Goal: Information Seeking & Learning: Learn about a topic

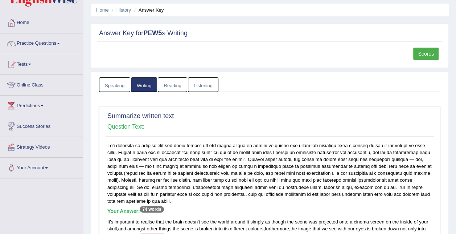
scroll to position [17, 0]
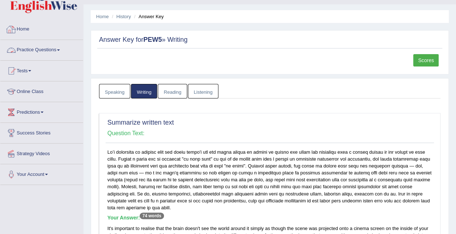
click at [50, 49] on link "Practice Questions" at bounding box center [41, 49] width 83 height 18
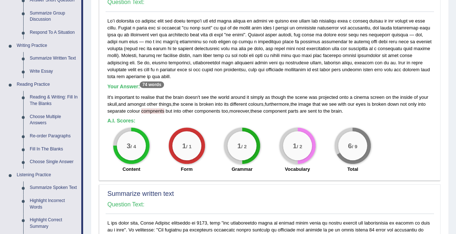
scroll to position [147, 0]
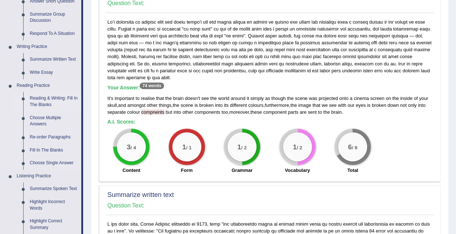
click at [54, 95] on link "Reading & Writing: Fill In The Blanks" at bounding box center [53, 101] width 55 height 19
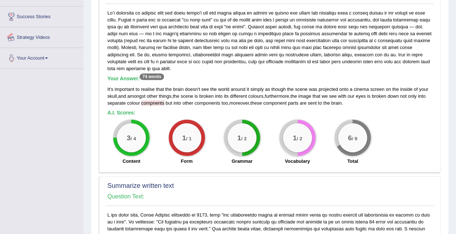
scroll to position [178, 0]
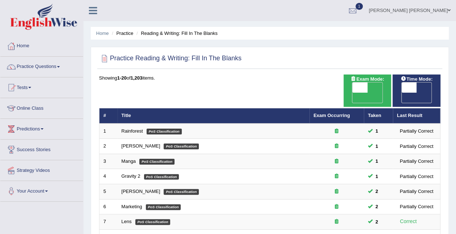
click at [402, 93] on span "OFF" at bounding box center [393, 98] width 15 height 10
checkbox input "true"
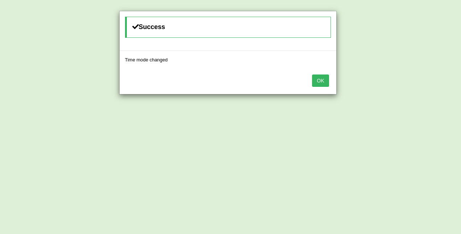
click at [319, 78] on button "OK" at bounding box center [320, 80] width 17 height 12
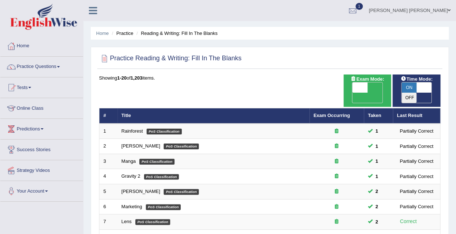
click at [353, 93] on span "OFF" at bounding box center [344, 98] width 15 height 10
checkbox input "true"
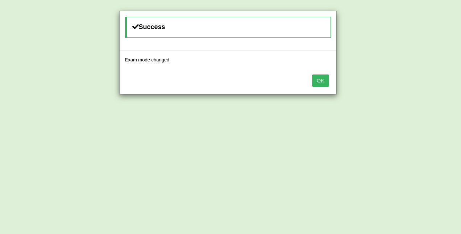
click at [322, 82] on button "OK" at bounding box center [320, 80] width 17 height 12
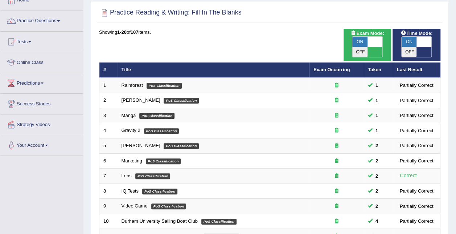
scroll to position [47, 0]
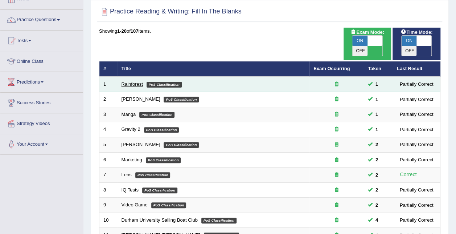
click at [130, 81] on link "Rainforest" at bounding box center [132, 83] width 21 height 5
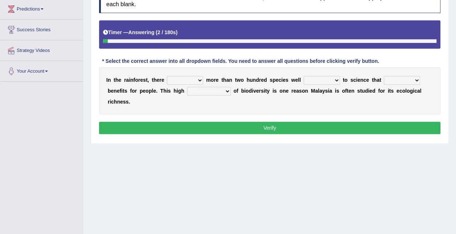
scroll to position [119, 0]
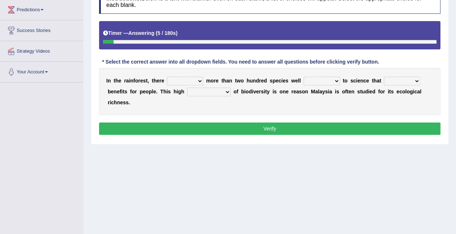
click at [203, 79] on b at bounding box center [204, 81] width 3 height 6
click at [197, 78] on select "have can be has is" at bounding box center [185, 81] width 36 height 9
select select "is"
click at [167, 77] on select "have can be has is" at bounding box center [185, 81] width 36 height 9
click at [324, 80] on select "knowing known knew know" at bounding box center [322, 81] width 36 height 9
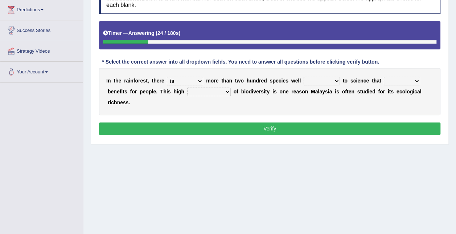
select select "known"
click at [304, 77] on select "knowing known knew know" at bounding box center [322, 81] width 36 height 9
click at [405, 79] on select "contain contained containing contains" at bounding box center [402, 81] width 36 height 9
select select "contains"
click at [384, 77] on select "contain contained containing contains" at bounding box center [402, 81] width 36 height 9
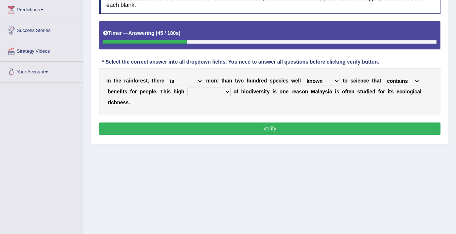
click at [192, 90] on select "condensation conjunction continuity complexity" at bounding box center [209, 91] width 44 height 9
select select "complexity"
click at [187, 87] on select "condensation conjunction continuity complexity" at bounding box center [209, 91] width 44 height 9
click at [227, 122] on button "Verify" at bounding box center [269, 128] width 341 height 12
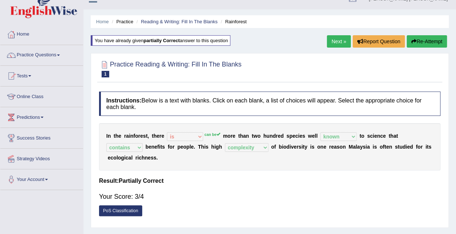
scroll to position [0, 0]
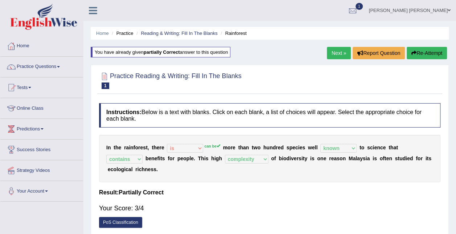
click at [333, 50] on link "Next »" at bounding box center [339, 53] width 24 height 12
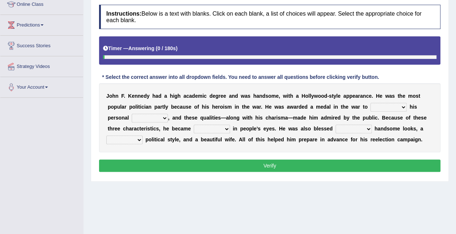
scroll to position [103, 0]
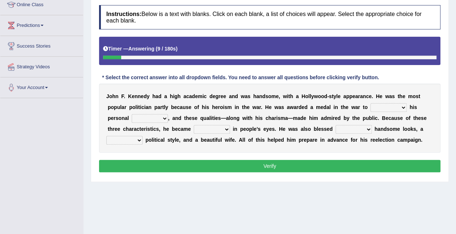
click at [370, 104] on select "prove show evidence upthrow" at bounding box center [388, 107] width 36 height 9
select select "show"
click at [370, 103] on select "prove show evidence upthrow" at bounding box center [388, 107] width 36 height 9
click at [370, 104] on select "prove show evidence upthrow" at bounding box center [388, 107] width 36 height 9
click at [370, 106] on select "prove show evidence upthrow" at bounding box center [388, 107] width 36 height 9
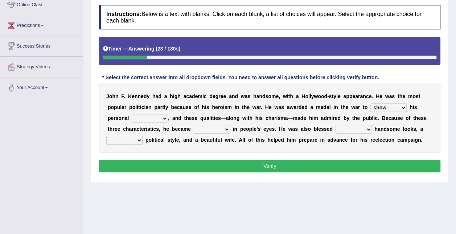
click at [370, 105] on select "prove show evidence upthrow" at bounding box center [388, 107] width 36 height 9
click at [136, 114] on select "passion courage charm liking" at bounding box center [150, 118] width 36 height 9
select select "courage"
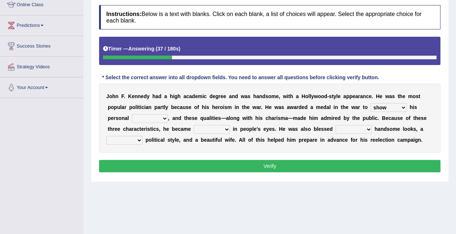
click at [132, 114] on select "passion courage charm liking" at bounding box center [150, 118] width 36 height 9
click at [197, 128] on select "iconic ironic identical impotent" at bounding box center [212, 129] width 36 height 9
select select "iconic"
click at [194, 125] on select "iconic ironic identical impotent" at bounding box center [212, 129] width 36 height 9
click at [340, 128] on select "with in upon to" at bounding box center [354, 129] width 36 height 9
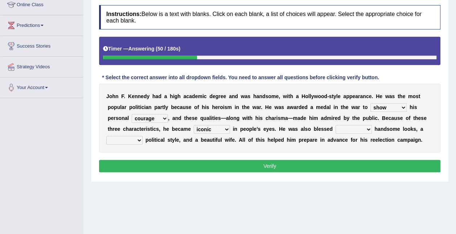
select select "with"
click at [336, 125] on select "with in upon to" at bounding box center [354, 129] width 36 height 9
click at [344, 126] on select "with in upon to" at bounding box center [354, 129] width 36 height 9
click at [366, 123] on div "J o h n F . K e n n e d y h a d a h i g h a c a d e m i c d e g r e e a n d w a…" at bounding box center [269, 117] width 341 height 69
click at [143, 136] on select "mending mends mended mend" at bounding box center [124, 140] width 36 height 9
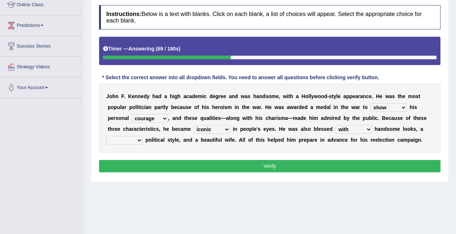
select select "mending"
click at [143, 136] on select "mending mends mended mend" at bounding box center [124, 140] width 36 height 9
click at [383, 165] on button "Verify" at bounding box center [269, 166] width 341 height 12
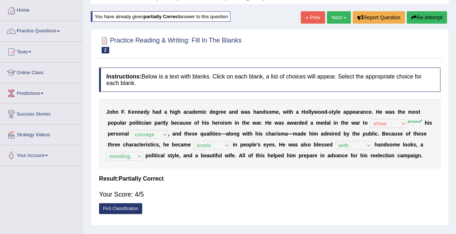
scroll to position [36, 0]
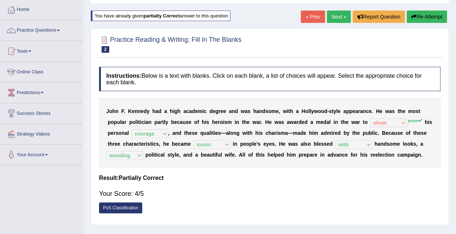
click at [338, 17] on link "Next »" at bounding box center [339, 17] width 24 height 12
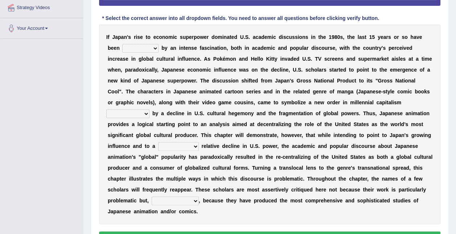
scroll to position [164, 0]
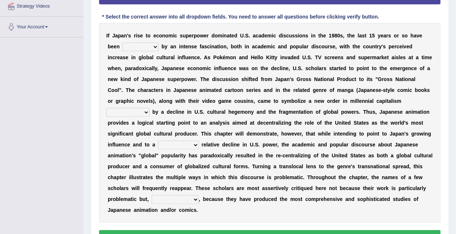
click at [134, 46] on select "marked dedicated made inspired" at bounding box center [140, 46] width 36 height 9
select select "inspired"
click at [122, 42] on select "marked dedicated made inspired" at bounding box center [140, 46] width 36 height 9
click at [149, 108] on select "pocessed characterized opposed tangled" at bounding box center [127, 112] width 43 height 9
select select "pocessed"
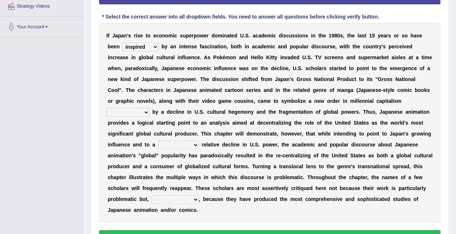
click at [149, 108] on select "pocessed characterized opposed tangled" at bounding box center [127, 112] width 43 height 9
click at [199, 140] on select "concomitant discrete proportional legitimate" at bounding box center [178, 144] width 41 height 9
select select "concomitant"
click at [199, 140] on select "concomitant discrete proportional legitimate" at bounding box center [178, 144] width 41 height 9
click at [199, 195] on select "however on the contrary in addition on the whole" at bounding box center [175, 199] width 47 height 9
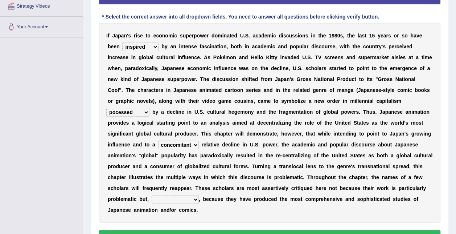
select select "in addition"
click at [197, 195] on select "however on the contrary in addition on the whole" at bounding box center [175, 199] width 47 height 9
click at [245, 230] on button "Verify" at bounding box center [269, 236] width 341 height 12
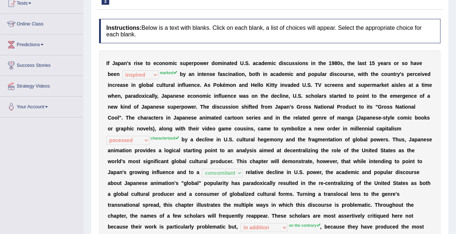
scroll to position [0, 0]
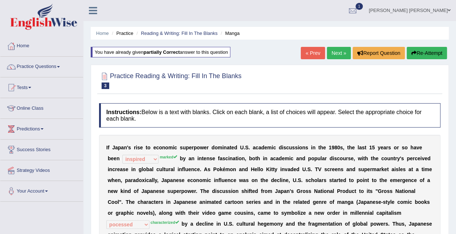
click at [336, 53] on link "Next »" at bounding box center [339, 53] width 24 height 12
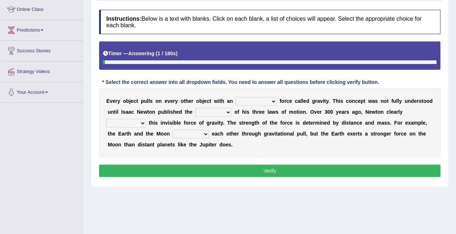
scroll to position [104, 0]
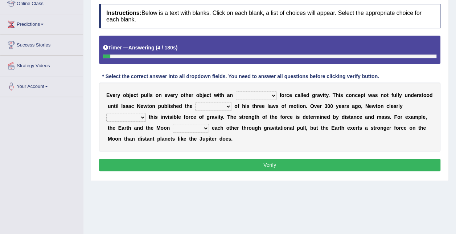
click at [263, 93] on select "invisible unknown unbelievable inconsistent" at bounding box center [256, 95] width 41 height 9
click at [236, 91] on select "invisible unknown unbelievable inconsistent" at bounding box center [256, 95] width 41 height 9
click at [258, 97] on select "invisible unknown unbelievable inconsistent" at bounding box center [256, 95] width 41 height 9
select select "invisible"
click at [236, 91] on select "invisible unknown unbelievable inconsistent" at bounding box center [256, 95] width 41 height 9
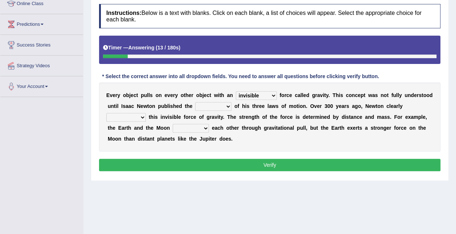
click at [205, 107] on select "concept theory method argument" at bounding box center [213, 106] width 36 height 9
select select "theory"
click at [195, 102] on select "concept theory method argument" at bounding box center [213, 106] width 36 height 9
click at [146, 113] on select "explained undermined overturned realized" at bounding box center [126, 117] width 40 height 9
select select "explained"
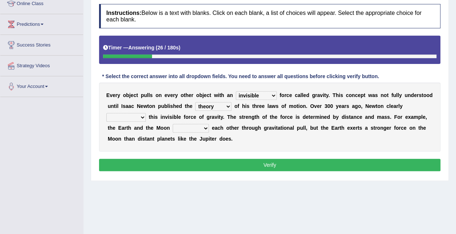
click at [146, 113] on select "explained undermined overturned realized" at bounding box center [126, 117] width 40 height 9
click at [173, 127] on select "affect spin evade span" at bounding box center [191, 128] width 36 height 9
select select "affect"
click at [173, 124] on select "affect spin evade span" at bounding box center [191, 128] width 36 height 9
click at [172, 160] on button "Verify" at bounding box center [269, 165] width 341 height 12
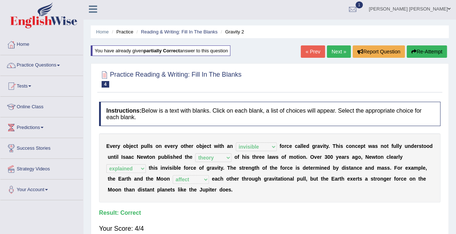
scroll to position [0, 0]
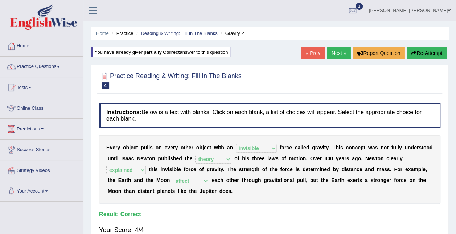
click at [336, 54] on link "Next »" at bounding box center [339, 53] width 24 height 12
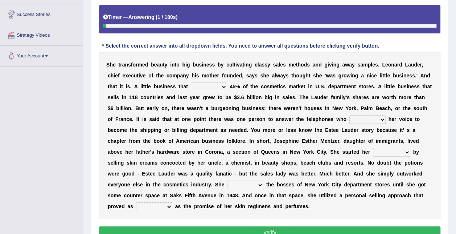
scroll to position [137, 0]
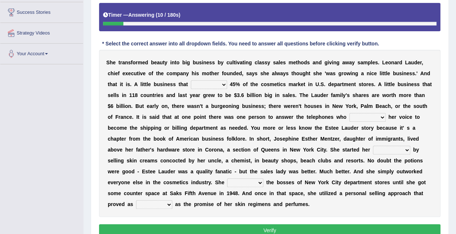
click at [191, 84] on select "has controls makes maintains" at bounding box center [209, 84] width 36 height 9
select select "makes"
click at [191, 80] on select "has controls makes maintains" at bounding box center [209, 84] width 36 height 9
click at [349, 116] on select "switched changed raised used" at bounding box center [367, 117] width 36 height 9
select select "changed"
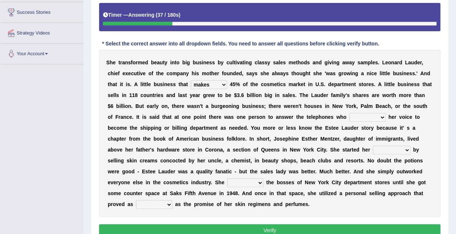
click at [349, 113] on select "switched changed raised used" at bounding box center [367, 117] width 36 height 9
click at [373, 150] on select "job institute companion enterprise" at bounding box center [391, 149] width 37 height 9
select select "enterprise"
click at [373, 145] on select "job institute companion enterprise" at bounding box center [391, 149] width 37 height 9
click at [263, 178] on select "stated bridged stalked heaved" at bounding box center [245, 182] width 36 height 9
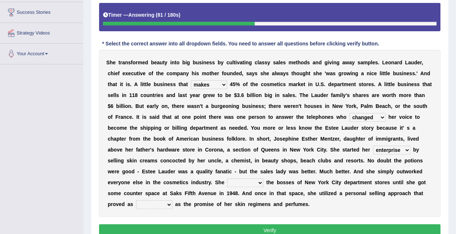
select select "stalked"
click at [263, 178] on select "stated bridged stalked heaved" at bounding box center [245, 182] width 36 height 9
click at [172, 200] on select "potent ruthless potential expensive" at bounding box center [154, 204] width 36 height 9
select select "potential"
click at [172, 200] on select "potent ruthless potential expensive" at bounding box center [154, 204] width 36 height 9
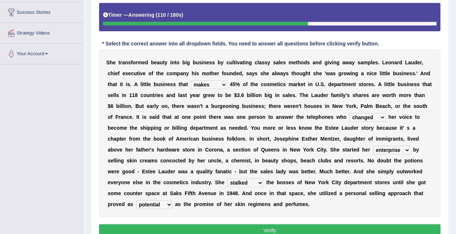
click at [236, 224] on button "Verify" at bounding box center [269, 230] width 341 height 12
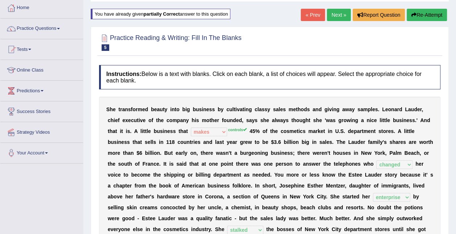
scroll to position [32, 0]
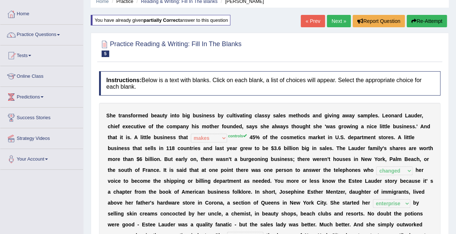
click at [337, 18] on link "Next »" at bounding box center [339, 21] width 24 height 12
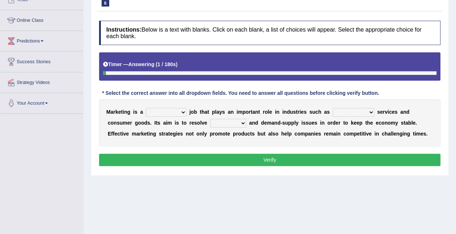
scroll to position [86, 0]
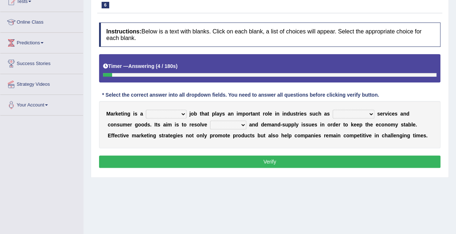
click at [176, 114] on select "professional flexible parochial descriptive" at bounding box center [166, 114] width 41 height 9
select select "professional"
click at [146, 110] on select "professional flexible parochial descriptive" at bounding box center [166, 114] width 41 height 9
click at [339, 112] on select "civil financial conventional foremost" at bounding box center [354, 114] width 42 height 9
select select "financial"
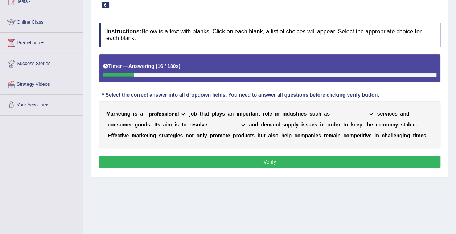
click at [333, 110] on select "civil financial conventional foremost" at bounding box center [354, 114] width 42 height 9
click at [210, 124] on select "imbalance excess symmetry budget" at bounding box center [228, 124] width 36 height 9
select select "imbalance"
click at [210, 120] on select "imbalance excess symmetry budget" at bounding box center [228, 124] width 36 height 9
click at [227, 160] on button "Verify" at bounding box center [269, 161] width 341 height 12
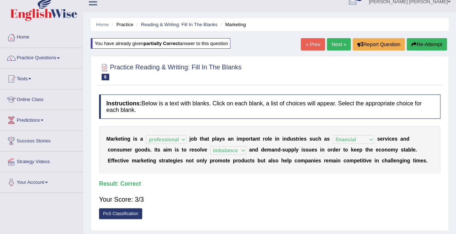
scroll to position [0, 0]
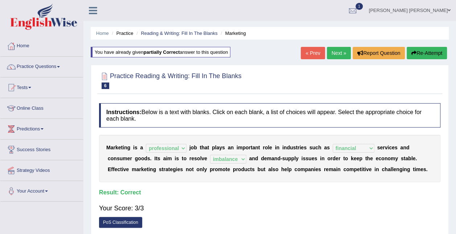
click at [343, 49] on link "Next »" at bounding box center [339, 53] width 24 height 12
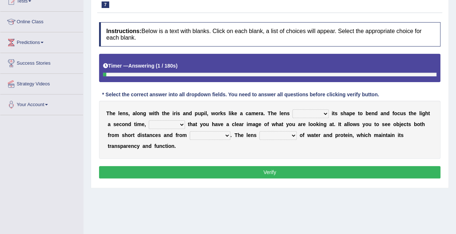
scroll to position [94, 0]
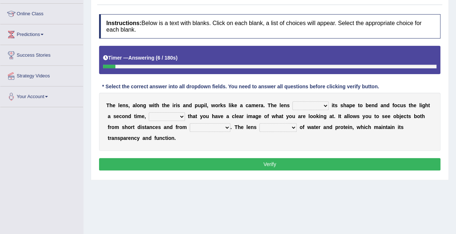
click at [303, 103] on select "adjusts shows selects presents" at bounding box center [310, 105] width 36 height 9
select select "adjusts"
click at [292, 101] on select "adjusts shows selects presents" at bounding box center [310, 105] width 36 height 9
click at [173, 116] on select "ensures to ensure ensure ensured" at bounding box center [167, 116] width 36 height 9
select select "to ensure"
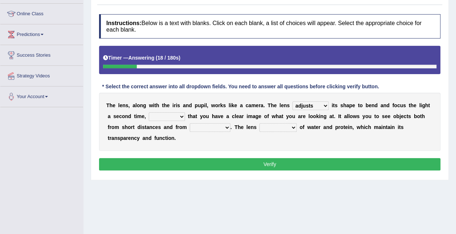
click at [149, 112] on select "ensures to ensure ensure ensured" at bounding box center [167, 116] width 36 height 9
click at [192, 125] on select "far away in between further apart all along" at bounding box center [210, 127] width 41 height 9
select select "further apart"
click at [190, 123] on select "far away in between further apart all along" at bounding box center [210, 127] width 41 height 9
click at [259, 123] on select "constitutes comprises composes consists" at bounding box center [277, 127] width 37 height 9
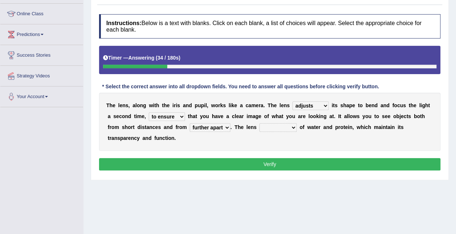
select select "consists"
click at [259, 123] on select "constitutes comprises composes consists" at bounding box center [277, 127] width 37 height 9
click at [278, 158] on button "Verify" at bounding box center [269, 164] width 341 height 12
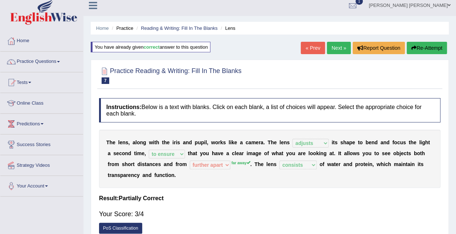
scroll to position [0, 0]
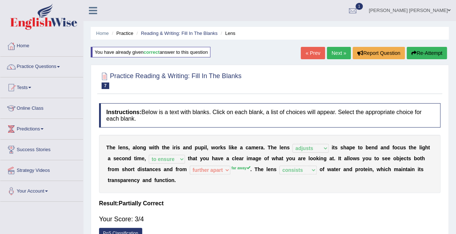
click at [336, 51] on link "Next »" at bounding box center [339, 53] width 24 height 12
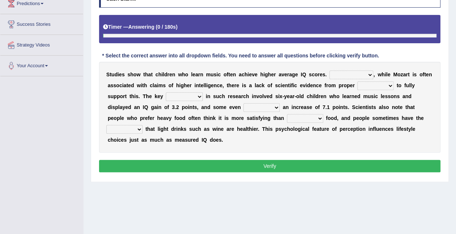
scroll to position [136, 0]
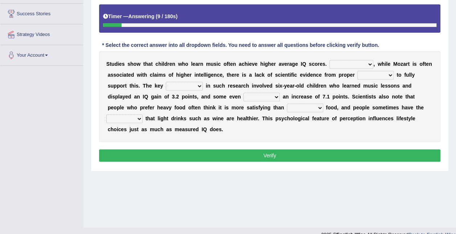
click at [348, 62] on select "However Therefore Consequently While" at bounding box center [351, 64] width 44 height 9
select select "However"
click at [329, 60] on select "However Therefore Consequently While" at bounding box center [351, 64] width 44 height 9
click at [374, 73] on select "test tests testing tested" at bounding box center [375, 75] width 36 height 9
select select "testing"
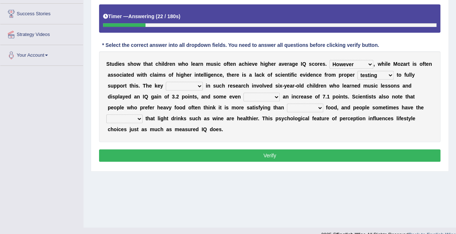
click at [357, 71] on select "test tests testing tested" at bounding box center [375, 75] width 36 height 9
click at [166, 83] on select "process goal implication odd" at bounding box center [184, 86] width 37 height 9
select select "process"
click at [166, 82] on select "process goal implication odd" at bounding box center [184, 86] width 37 height 9
click at [166, 84] on select "process goal implication odd" at bounding box center [184, 86] width 37 height 9
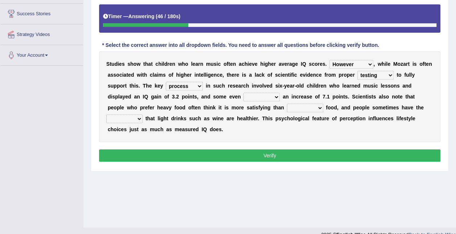
click at [203, 84] on b at bounding box center [204, 86] width 3 height 6
click at [243, 94] on select "exhibited taught learned threatened" at bounding box center [261, 97] width 36 height 9
select select "exhibited"
click at [243, 93] on select "exhibited taught learned threatened" at bounding box center [261, 97] width 36 height 9
click at [287, 107] on select "choosy lighter cushiony spooky" at bounding box center [305, 107] width 36 height 9
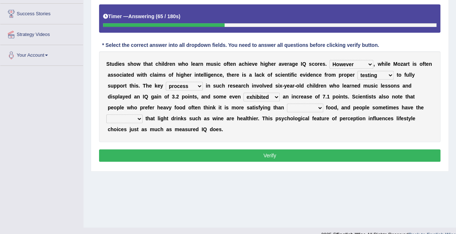
select select "lighter"
click at [287, 103] on select "choosy lighter cushiony spooky" at bounding box center [305, 107] width 36 height 9
click at [143, 114] on select "illusion sight anecdote intention" at bounding box center [124, 118] width 36 height 9
select select "illusion"
click at [143, 114] on select "illusion sight anecdote intention" at bounding box center [124, 118] width 36 height 9
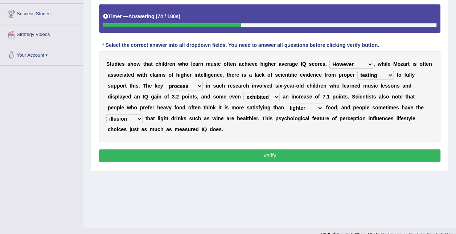
click at [324, 149] on button "Verify" at bounding box center [269, 155] width 341 height 12
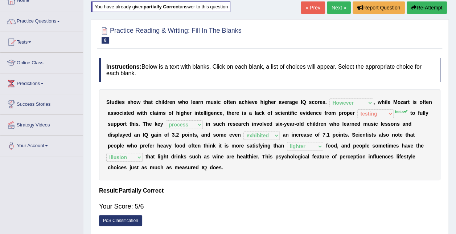
scroll to position [44, 0]
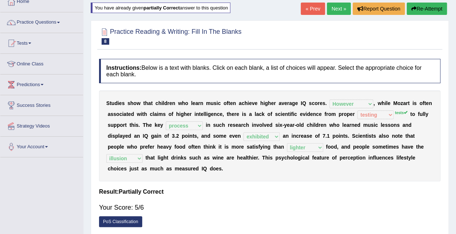
click at [338, 6] on link "Next »" at bounding box center [339, 9] width 24 height 12
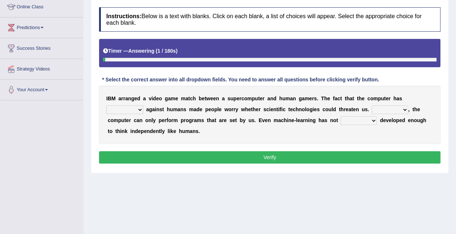
scroll to position [101, 0]
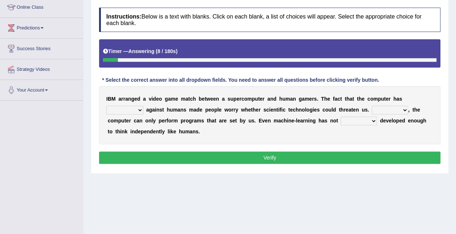
click at [143, 106] on select "competed fought acted challenged" at bounding box center [124, 110] width 37 height 9
select select "competed"
click at [143, 106] on select "competed fought acted challenged" at bounding box center [124, 110] width 37 height 9
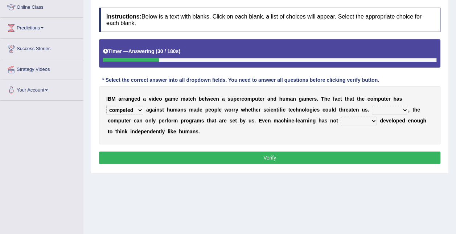
click at [372, 106] on select "Moreover However Thus So" at bounding box center [390, 110] width 36 height 9
select select "However"
click at [372, 106] on select "Moreover However Thus So" at bounding box center [390, 110] width 36 height 9
click at [341, 120] on select "yet still only just" at bounding box center [359, 120] width 36 height 9
select select "yet"
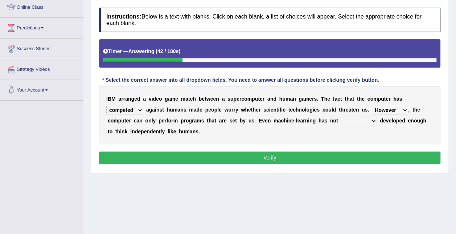
click at [341, 116] on select "yet still only just" at bounding box center [359, 120] width 36 height 9
click at [295, 153] on button "Verify" at bounding box center [269, 157] width 341 height 12
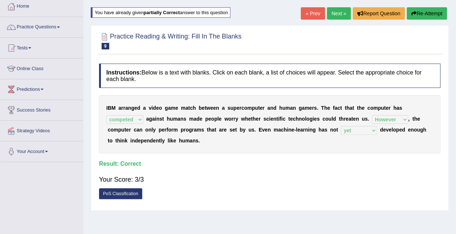
scroll to position [27, 0]
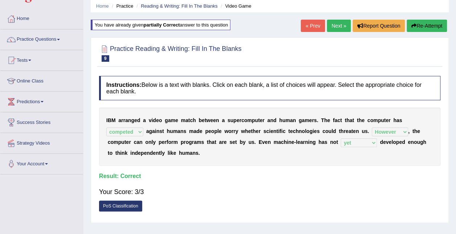
click at [336, 20] on link "Next »" at bounding box center [339, 26] width 24 height 12
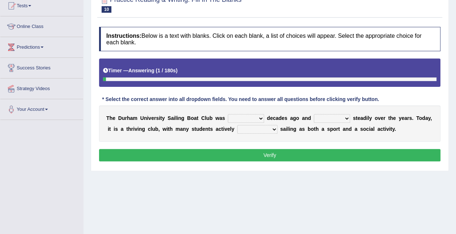
scroll to position [81, 0]
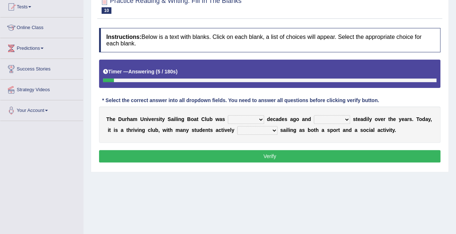
click at [250, 118] on select "found fund founded find" at bounding box center [246, 119] width 36 height 9
select select "founded"
click at [228, 115] on select "found fund founded find" at bounding box center [246, 119] width 36 height 9
click at [322, 118] on select "grow growing has grown grown" at bounding box center [332, 119] width 36 height 9
select select "has grown"
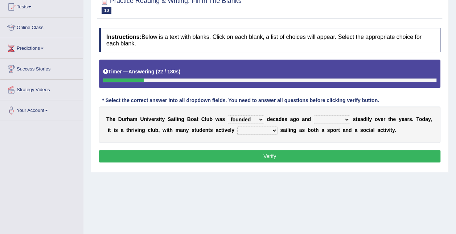
click at [314, 115] on select "grow growing has grown grown" at bounding box center [332, 119] width 36 height 9
click at [240, 129] on select "enjoy enjoyed are enjoying enjoying" at bounding box center [257, 130] width 40 height 9
select select "enjoying"
click at [237, 126] on select "enjoy enjoyed are enjoying enjoying" at bounding box center [257, 130] width 40 height 9
click at [261, 158] on button "Verify" at bounding box center [269, 156] width 341 height 12
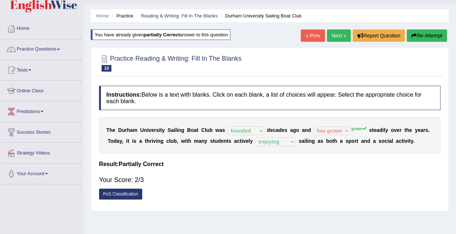
scroll to position [16, 0]
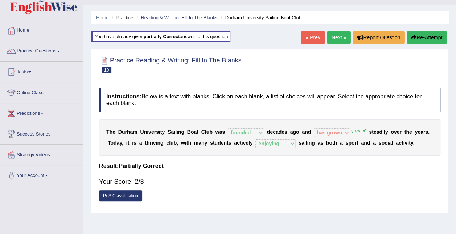
click at [336, 33] on link "Next »" at bounding box center [339, 37] width 24 height 12
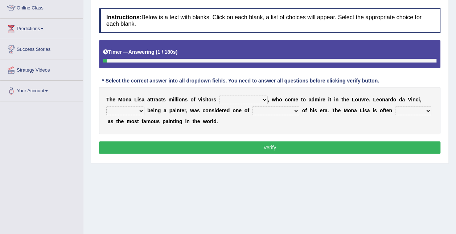
scroll to position [102, 0]
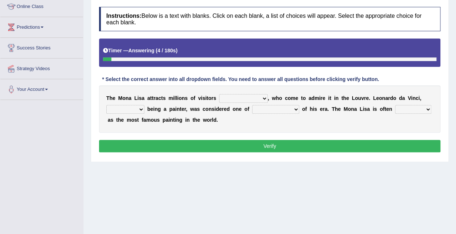
click at [254, 97] on select "around the year the all year all year round per year" at bounding box center [243, 98] width 49 height 9
select select "all year round"
click at [219, 94] on select "around the year the all year all year round per year" at bounding box center [243, 98] width 49 height 9
click at [134, 108] on select "rather than as much as as well as as long as" at bounding box center [125, 109] width 38 height 9
select select "rather than"
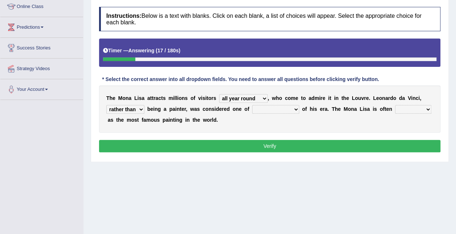
click at [106, 105] on select "rather than as much as as well as as long as" at bounding box center [125, 109] width 38 height 9
click at [281, 108] on select "better artists artist the better artist the best artists" at bounding box center [275, 109] width 47 height 9
select select "the best artists"
click at [252, 105] on select "better artists artist the better artist the best artists" at bounding box center [275, 109] width 47 height 9
click at [408, 102] on div "T h e M o n a L i s a a t t r a c t s m i l l i o n s o f v i s i t o r s aroun…" at bounding box center [269, 108] width 341 height 47
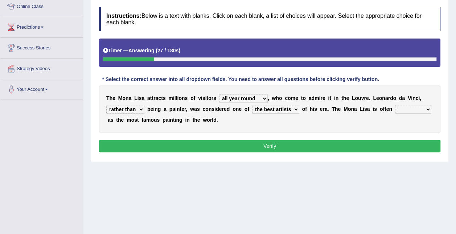
click at [410, 107] on select "classified suggested predicted described" at bounding box center [413, 109] width 36 height 9
select select "described"
click at [395, 105] on select "classified suggested predicted described" at bounding box center [413, 109] width 36 height 9
click at [397, 142] on button "Verify" at bounding box center [269, 146] width 341 height 12
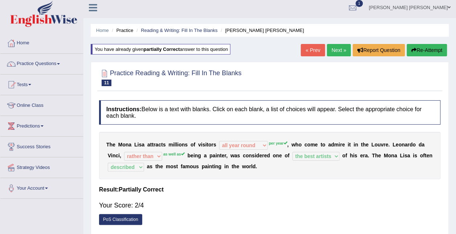
scroll to position [0, 0]
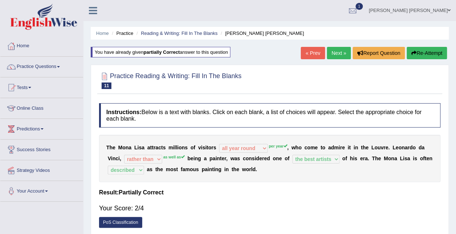
click at [338, 49] on link "Next »" at bounding box center [339, 53] width 24 height 12
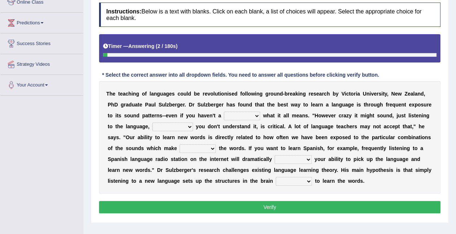
scroll to position [115, 0]
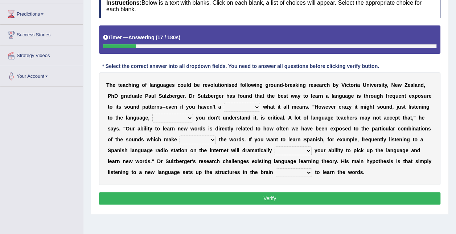
click at [260, 106] on b at bounding box center [261, 107] width 3 height 6
click at [224, 104] on select "dew claw clue due" at bounding box center [242, 107] width 36 height 9
select select "clue"
click at [224, 103] on select "dew claw clue due" at bounding box center [242, 107] width 36 height 9
click at [152, 116] on select "but also all together even though if so" at bounding box center [172, 118] width 41 height 9
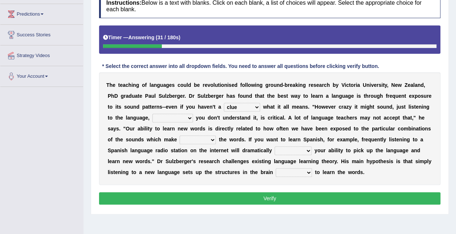
select select "even though"
click at [152, 114] on select "but also all together even though if so" at bounding box center [172, 118] width 41 height 9
click at [180, 138] on select "down up of on" at bounding box center [198, 139] width 36 height 9
select select "up"
click at [180, 135] on select "down up of on" at bounding box center [198, 139] width 36 height 9
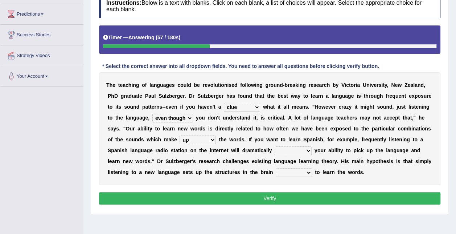
click at [275, 151] on select "evaluate exaggerate describe boost" at bounding box center [293, 150] width 37 height 9
select select "boost"
click at [275, 146] on select "evaluate exaggerate describe boost" at bounding box center [293, 150] width 37 height 9
click at [276, 172] on select "requiring required directed to require" at bounding box center [294, 172] width 36 height 9
select select "required"
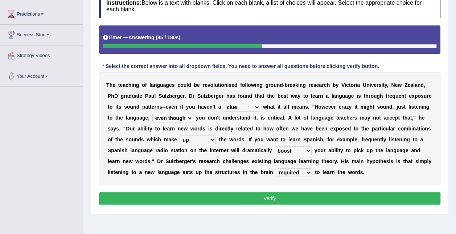
click at [276, 168] on select "requiring required directed to require" at bounding box center [294, 172] width 36 height 9
click at [180, 196] on button "Verify" at bounding box center [269, 198] width 341 height 12
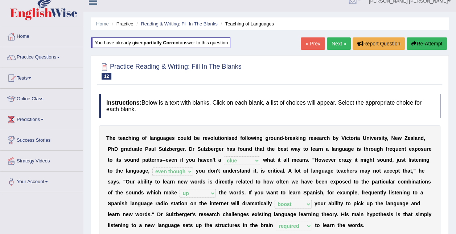
scroll to position [3, 0]
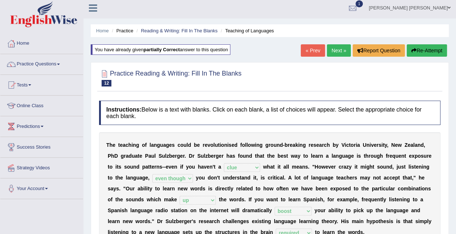
click at [335, 49] on link "Next »" at bounding box center [339, 50] width 24 height 12
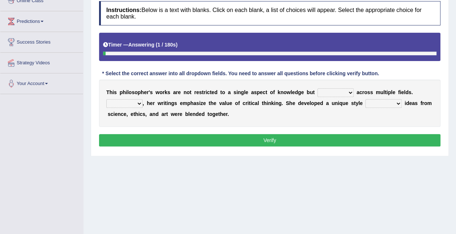
scroll to position [104, 0]
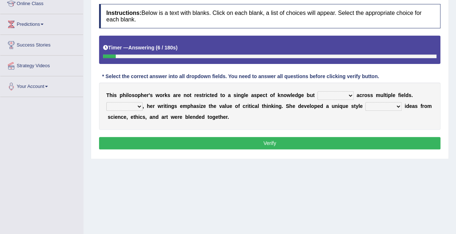
click at [325, 94] on select "constrain contain assemble extend" at bounding box center [335, 95] width 36 height 9
select select "extend"
click at [317, 91] on select "constrain contain assemble extend" at bounding box center [335, 95] width 36 height 9
click at [137, 105] on select "Rather So Moreover Likely" at bounding box center [124, 106] width 36 height 9
select select "Moreover"
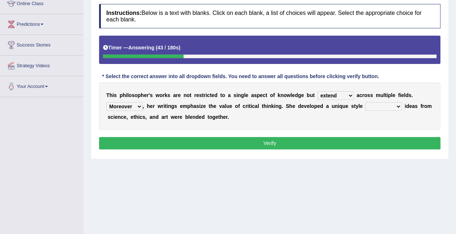
click at [106, 102] on select "Rather So Moreover Likely" at bounding box center [124, 106] width 36 height 9
click at [380, 104] on select "in that that which in which" at bounding box center [383, 106] width 36 height 9
select select "in which"
click at [365, 102] on select "in that that which in which" at bounding box center [383, 106] width 36 height 9
click at [362, 141] on button "Verify" at bounding box center [269, 143] width 341 height 12
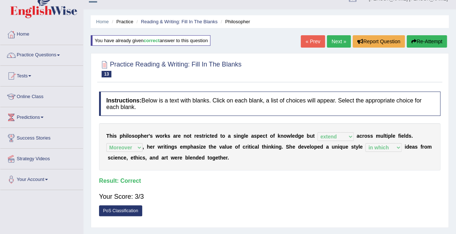
scroll to position [11, 0]
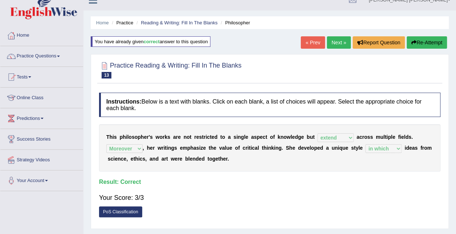
click at [339, 40] on link "Next »" at bounding box center [339, 42] width 24 height 12
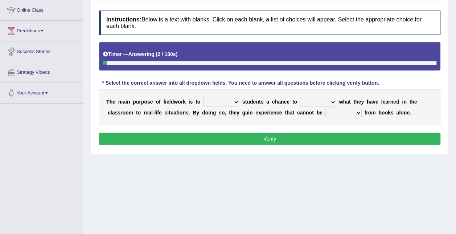
scroll to position [98, 0]
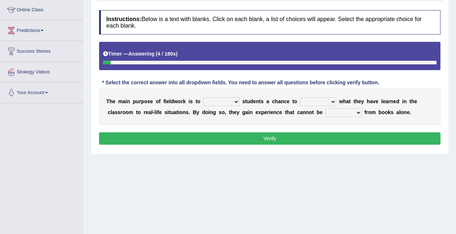
click at [229, 100] on select "resemble stow rave offer" at bounding box center [221, 101] width 36 height 9
select select "offer"
click at [203, 97] on select "resemble stow rave offer" at bounding box center [221, 101] width 36 height 9
click at [318, 101] on select "compare align apply dismount" at bounding box center [318, 101] width 36 height 9
select select "apply"
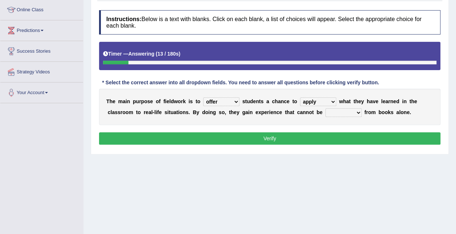
click at [300, 97] on select "compare align apply dismount" at bounding box center [318, 101] width 36 height 9
click at [325, 110] on select "originated prepared obtained touted" at bounding box center [343, 112] width 36 height 9
select select "obtained"
click at [325, 108] on select "originated prepared obtained touted" at bounding box center [343, 112] width 36 height 9
click at [310, 137] on button "Verify" at bounding box center [269, 138] width 341 height 12
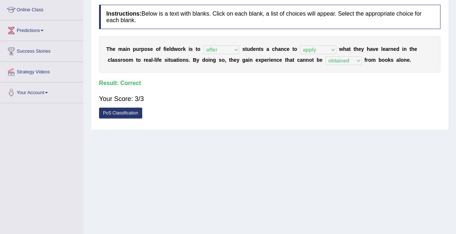
scroll to position [0, 0]
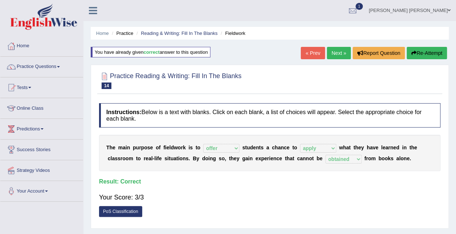
click at [338, 55] on link "Next »" at bounding box center [339, 53] width 24 height 12
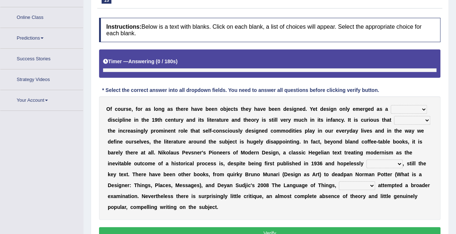
scroll to position [104, 0]
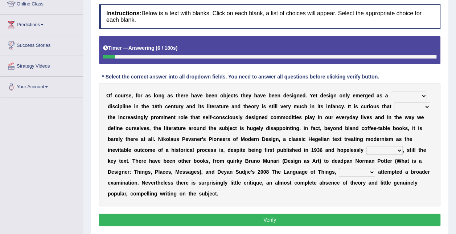
click at [403, 93] on select "bilateral ubiquitous foremost dedicated" at bounding box center [409, 95] width 36 height 9
select select "dedicated"
click at [391, 91] on select "bilateral ubiquitous foremost dedicated" at bounding box center [409, 95] width 36 height 9
click at [394, 106] on select "since despite within through" at bounding box center [412, 106] width 36 height 9
select select "despite"
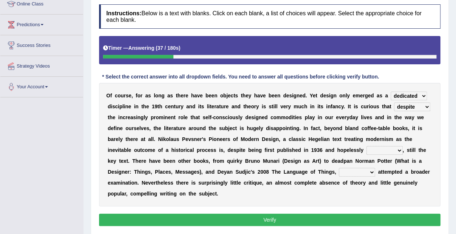
click at [394, 102] on select "since despite within through" at bounding box center [412, 106] width 36 height 9
click at [366, 150] on select "dates dating date dated" at bounding box center [384, 150] width 36 height 9
select select "dates"
click at [366, 146] on select "dates dating date dated" at bounding box center [384, 150] width 36 height 9
click at [339, 172] on select "which then however as" at bounding box center [357, 172] width 36 height 9
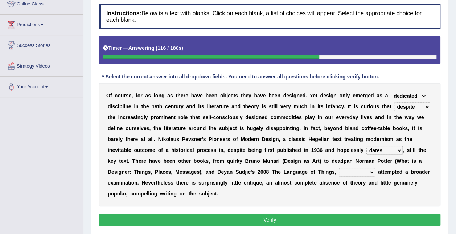
select select "which"
click at [339, 168] on select "which then however as" at bounding box center [357, 172] width 36 height 9
click at [229, 213] on button "Verify" at bounding box center [269, 219] width 341 height 12
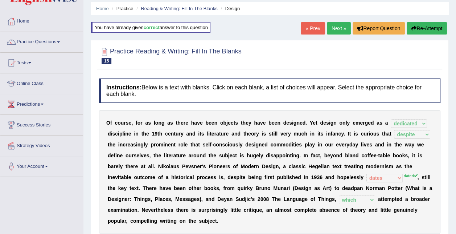
scroll to position [0, 0]
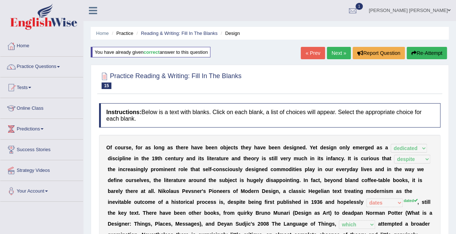
click at [46, 65] on link "Practice Questions" at bounding box center [41, 66] width 83 height 18
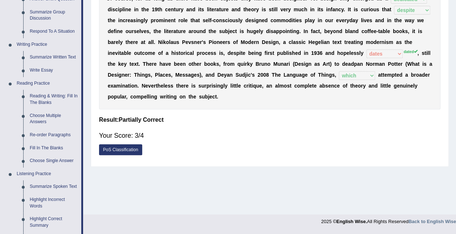
scroll to position [147, 0]
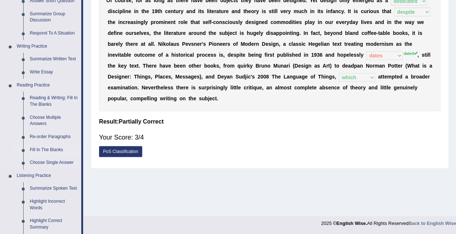
click at [46, 147] on link "Fill In The Blanks" at bounding box center [53, 149] width 55 height 13
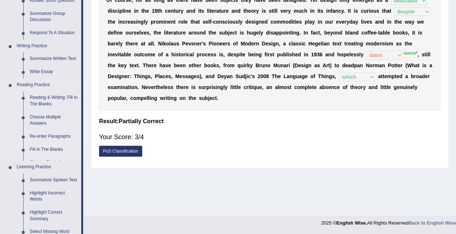
scroll to position [305, 0]
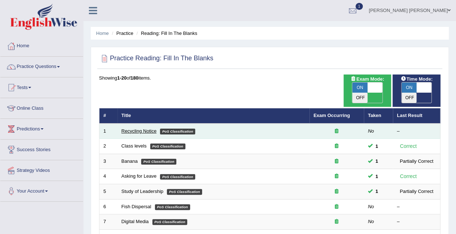
click at [133, 128] on link "Recycling Notice" at bounding box center [139, 130] width 35 height 5
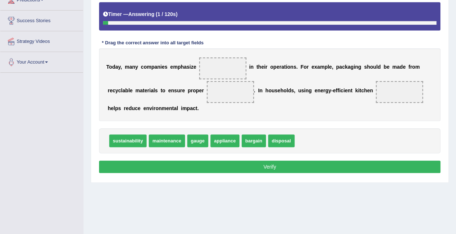
scroll to position [128, 0]
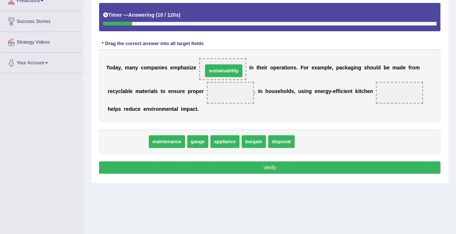
drag, startPoint x: 131, startPoint y: 139, endPoint x: 222, endPoint y: 65, distance: 117.1
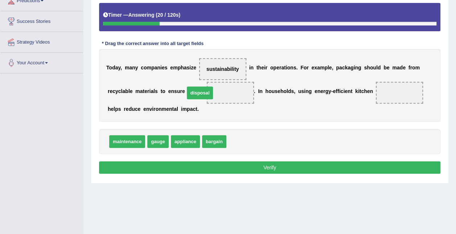
drag, startPoint x: 239, startPoint y: 139, endPoint x: 197, endPoint y: 90, distance: 64.3
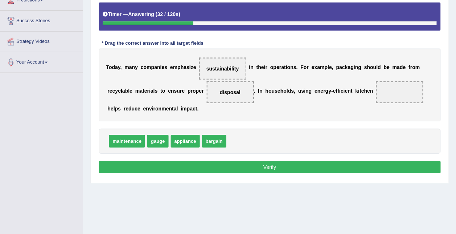
scroll to position [128, 0]
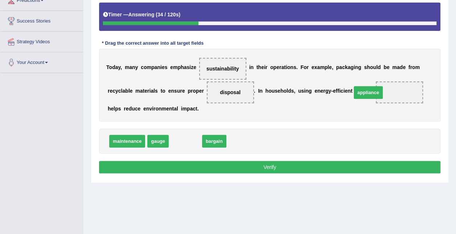
drag, startPoint x: 181, startPoint y: 139, endPoint x: 364, endPoint y: 90, distance: 189.2
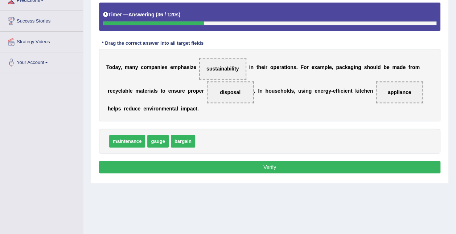
click at [309, 163] on button "Verify" at bounding box center [269, 167] width 341 height 12
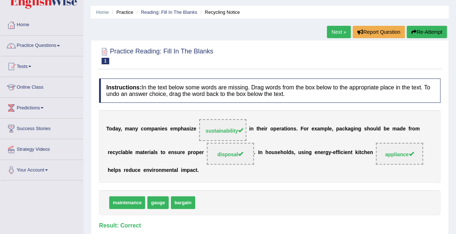
scroll to position [18, 0]
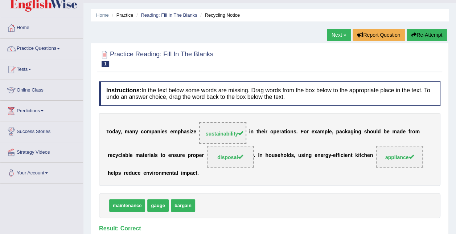
click at [329, 32] on link "Next »" at bounding box center [339, 35] width 24 height 12
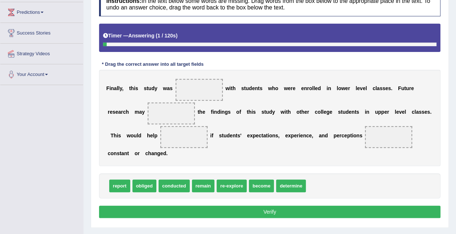
scroll to position [145, 0]
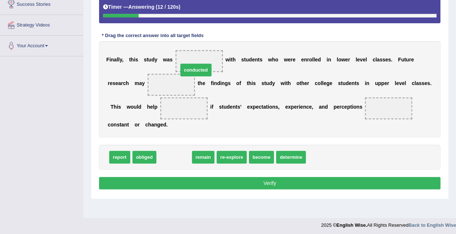
drag, startPoint x: 171, startPoint y: 141, endPoint x: 193, endPoint y: 54, distance: 89.8
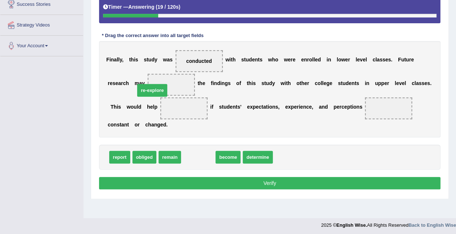
drag, startPoint x: 203, startPoint y: 145, endPoint x: 157, endPoint y: 78, distance: 81.1
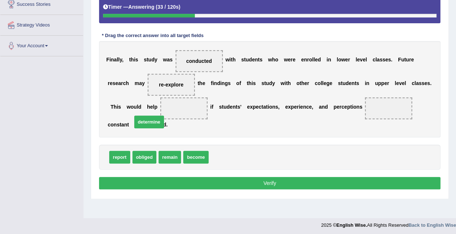
drag, startPoint x: 214, startPoint y: 144, endPoint x: 138, endPoint y: 109, distance: 84.3
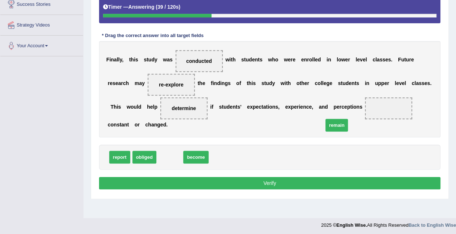
drag, startPoint x: 157, startPoint y: 144, endPoint x: 324, endPoint y: 112, distance: 169.9
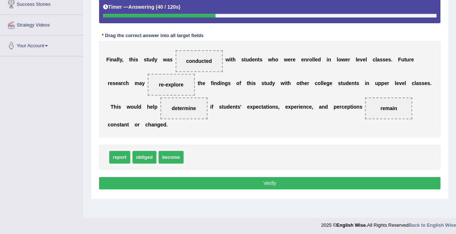
click at [304, 177] on button "Verify" at bounding box center [269, 183] width 341 height 12
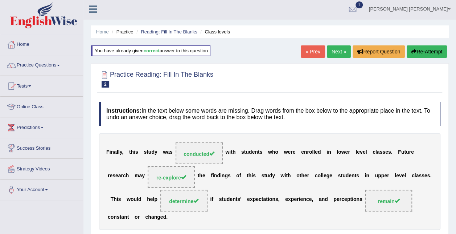
scroll to position [0, 0]
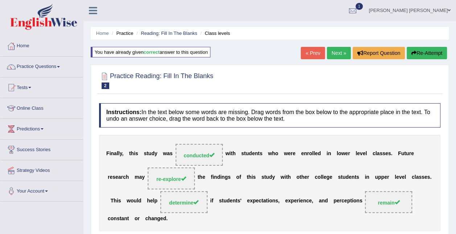
click at [343, 47] on link "Next »" at bounding box center [339, 53] width 24 height 12
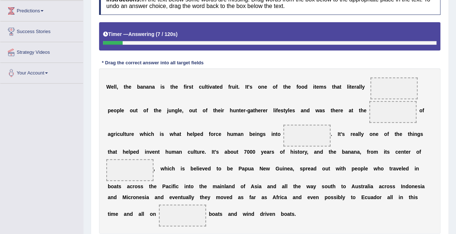
scroll to position [154, 0]
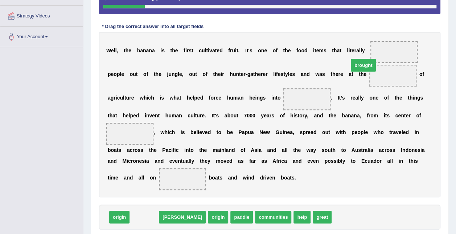
drag, startPoint x: 142, startPoint y: 205, endPoint x: 362, endPoint y: 54, distance: 267.1
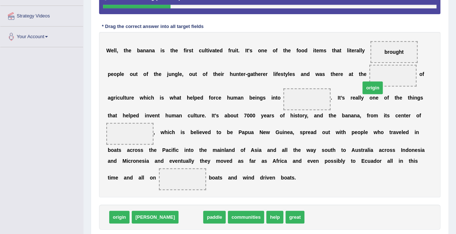
drag, startPoint x: 162, startPoint y: 205, endPoint x: 344, endPoint y: 76, distance: 223.3
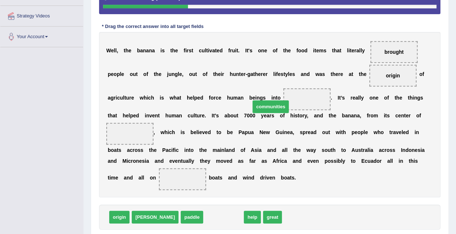
drag, startPoint x: 183, startPoint y: 204, endPoint x: 230, endPoint y: 93, distance: 120.0
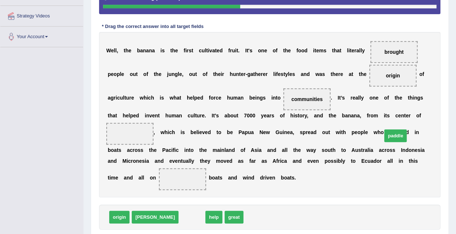
drag, startPoint x: 157, startPoint y: 204, endPoint x: 361, endPoint y: 123, distance: 219.3
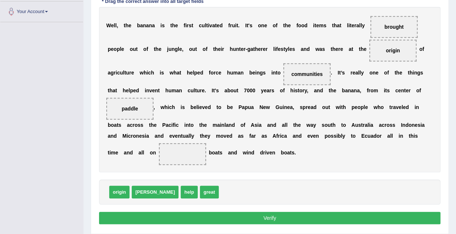
scroll to position [190, 0]
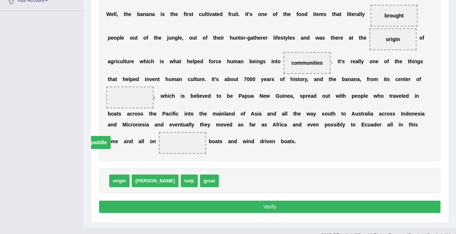
drag, startPoint x: 357, startPoint y: 86, endPoint x: 325, endPoint y: 132, distance: 55.0
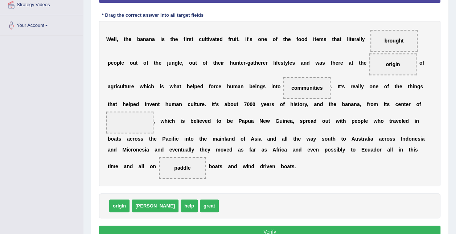
scroll to position [154, 0]
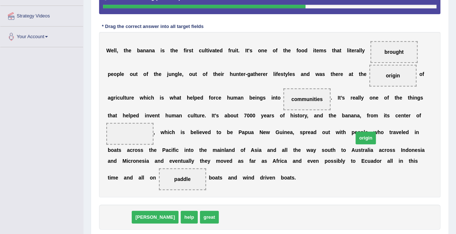
drag, startPoint x: 120, startPoint y: 204, endPoint x: 367, endPoint y: 125, distance: 258.7
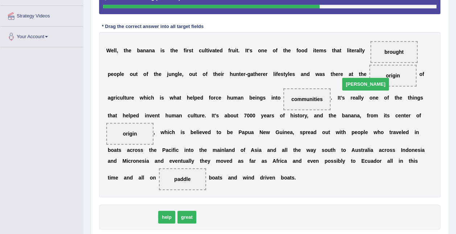
drag, startPoint x: 122, startPoint y: 202, endPoint x: 354, endPoint y: 70, distance: 267.4
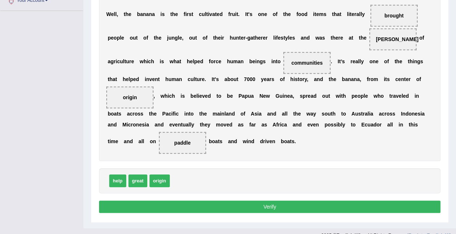
click at [290, 200] on button "Verify" at bounding box center [269, 206] width 341 height 12
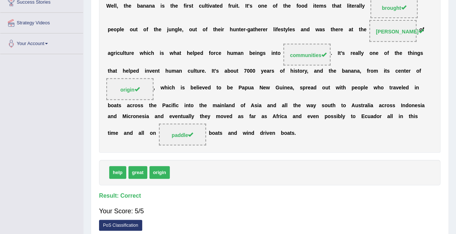
scroll to position [0, 0]
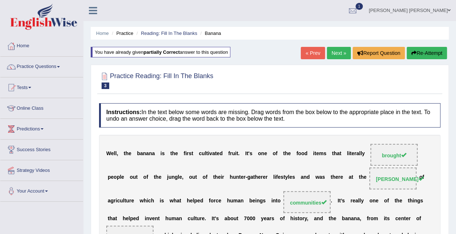
click at [337, 48] on link "Next »" at bounding box center [339, 53] width 24 height 12
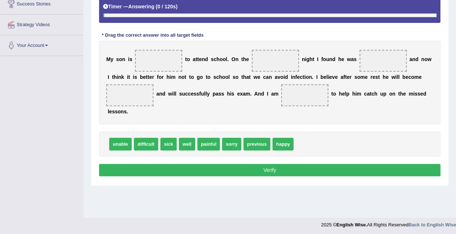
scroll to position [147, 0]
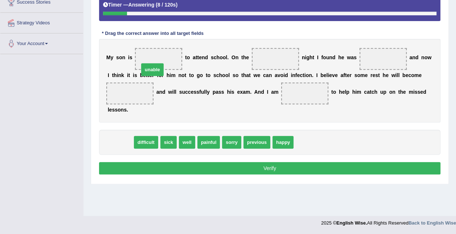
drag, startPoint x: 123, startPoint y: 129, endPoint x: 155, endPoint y: 57, distance: 79.3
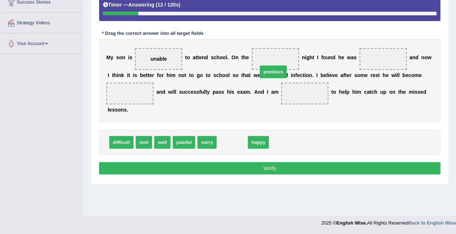
drag, startPoint x: 227, startPoint y: 130, endPoint x: 268, endPoint y: 59, distance: 81.5
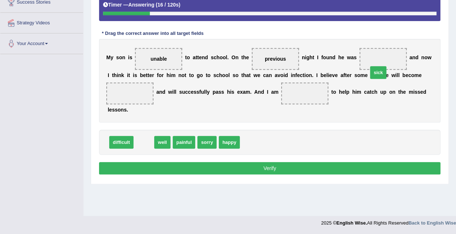
drag, startPoint x: 145, startPoint y: 129, endPoint x: 379, endPoint y: 59, distance: 244.5
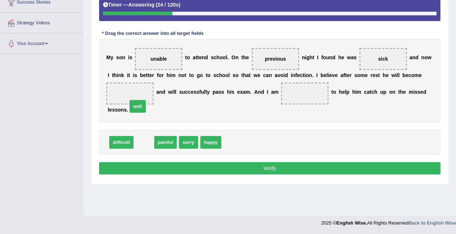
drag, startPoint x: 146, startPoint y: 130, endPoint x: 140, endPoint y: 91, distance: 38.9
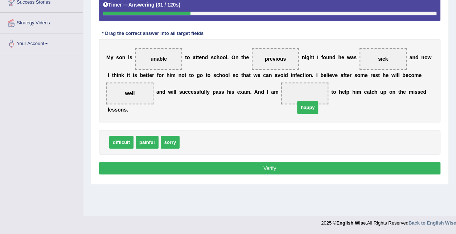
drag, startPoint x: 187, startPoint y: 130, endPoint x: 303, endPoint y: 95, distance: 120.5
click at [332, 162] on button "Verify" at bounding box center [269, 168] width 341 height 12
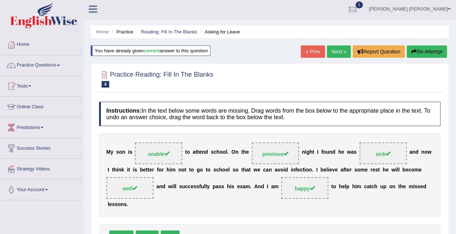
scroll to position [0, 0]
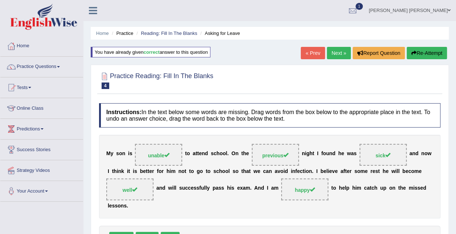
click at [345, 50] on link "Next »" at bounding box center [339, 53] width 24 height 12
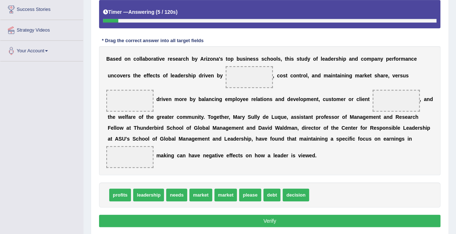
scroll to position [129, 0]
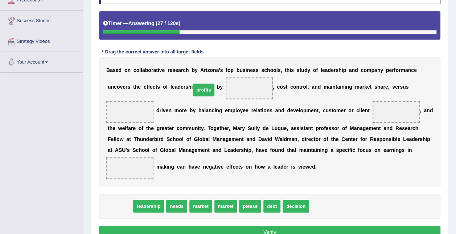
drag, startPoint x: 125, startPoint y: 204, endPoint x: 208, endPoint y: 88, distance: 143.3
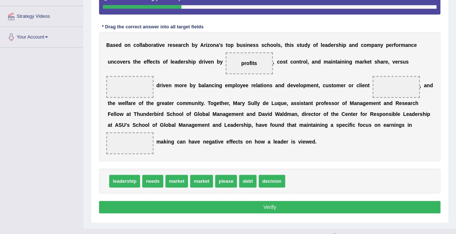
scroll to position [165, 0]
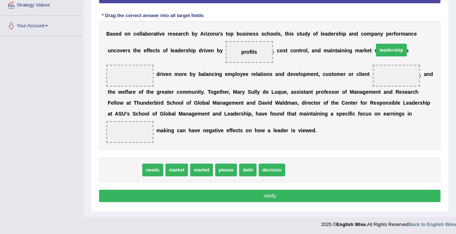
drag, startPoint x: 143, startPoint y: 157, endPoint x: 395, endPoint y: 45, distance: 276.6
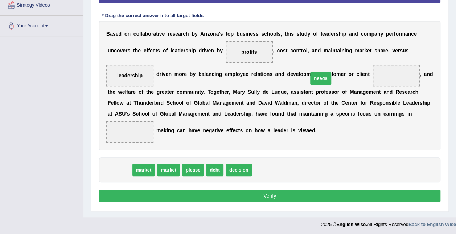
drag, startPoint x: 124, startPoint y: 168, endPoint x: 325, endPoint y: 76, distance: 220.8
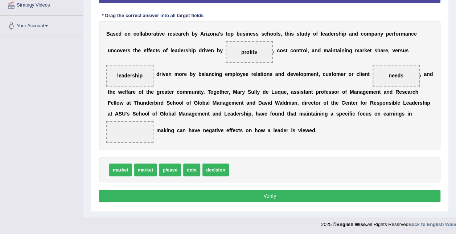
scroll to position [129, 0]
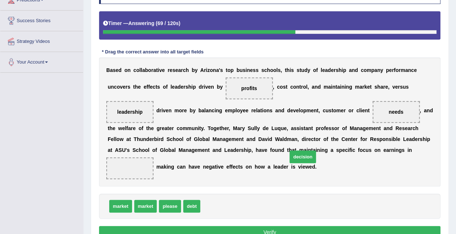
drag, startPoint x: 210, startPoint y: 205, endPoint x: 298, endPoint y: 155, distance: 101.5
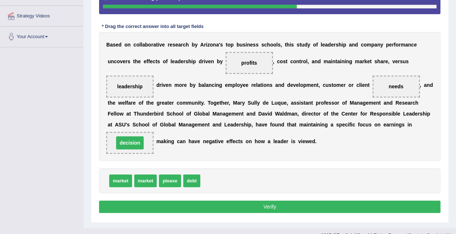
scroll to position [165, 0]
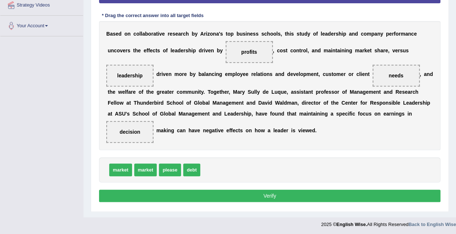
click at [276, 196] on button "Verify" at bounding box center [269, 195] width 341 height 12
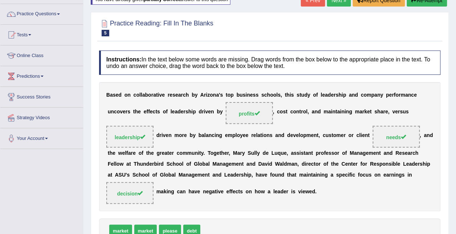
scroll to position [38, 0]
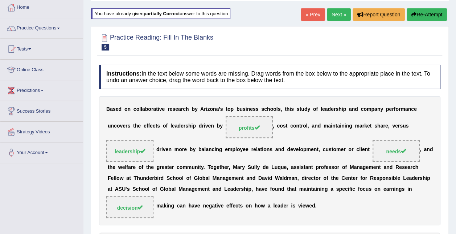
click at [345, 13] on link "Next »" at bounding box center [339, 14] width 24 height 12
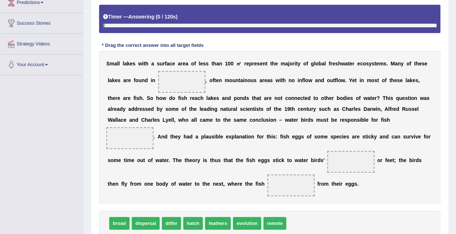
scroll to position [153, 0]
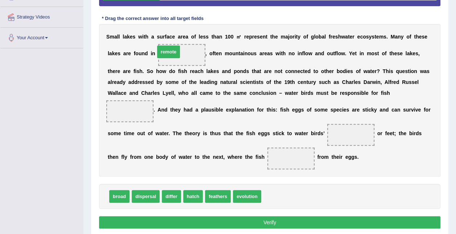
drag, startPoint x: 275, startPoint y: 194, endPoint x: 169, endPoint y: 50, distance: 179.3
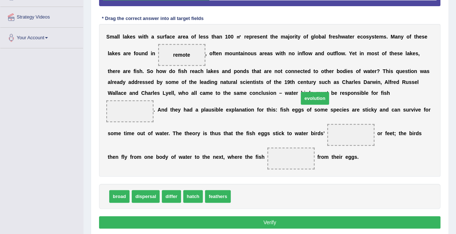
drag, startPoint x: 233, startPoint y: 195, endPoint x: 301, endPoint y: 97, distance: 119.2
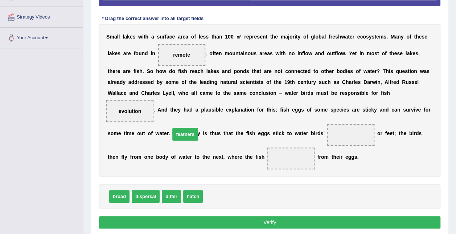
drag, startPoint x: 213, startPoint y: 194, endPoint x: 181, endPoint y: 132, distance: 70.1
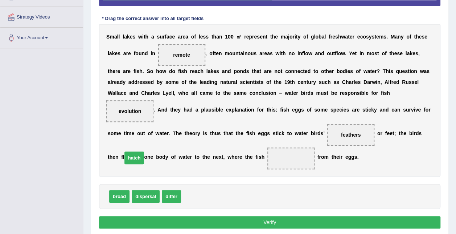
drag, startPoint x: 186, startPoint y: 194, endPoint x: 127, endPoint y: 156, distance: 70.2
click at [328, 217] on button "Verify" at bounding box center [269, 222] width 341 height 12
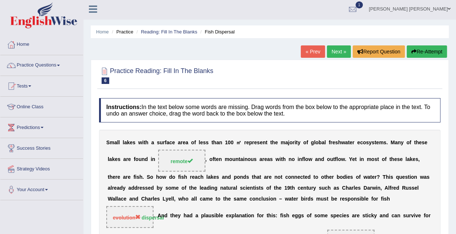
scroll to position [0, 0]
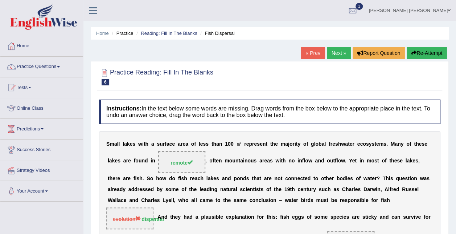
click at [342, 50] on link "Next »" at bounding box center [339, 53] width 24 height 12
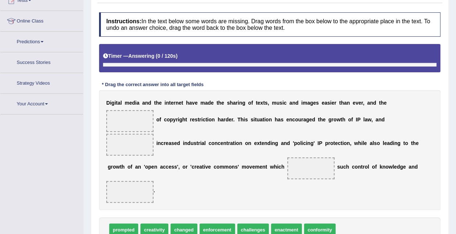
scroll to position [110, 0]
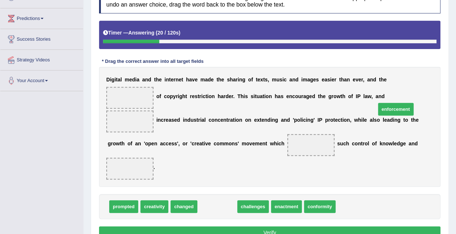
drag, startPoint x: 202, startPoint y: 179, endPoint x: 381, endPoint y: 82, distance: 203.3
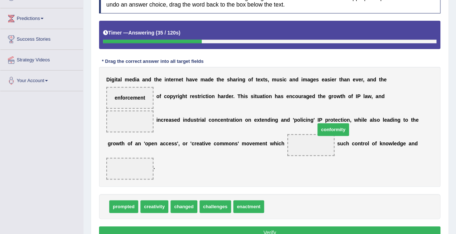
drag, startPoint x: 278, startPoint y: 182, endPoint x: 329, endPoint y: 105, distance: 92.4
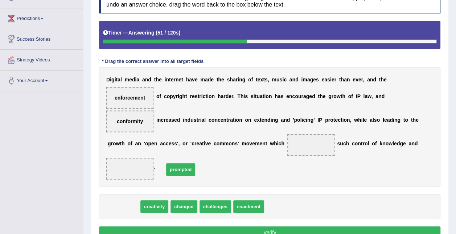
drag, startPoint x: 114, startPoint y: 180, endPoint x: 171, endPoint y: 141, distance: 68.6
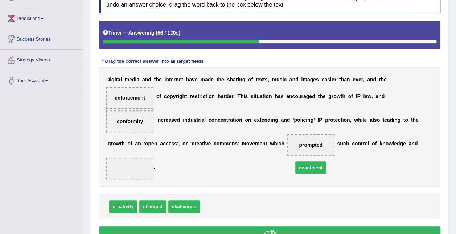
drag, startPoint x: 206, startPoint y: 181, endPoint x: 299, endPoint y: 143, distance: 101.0
click at [296, 226] on button "Verify" at bounding box center [269, 232] width 341 height 12
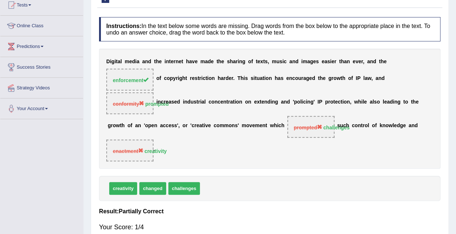
scroll to position [0, 0]
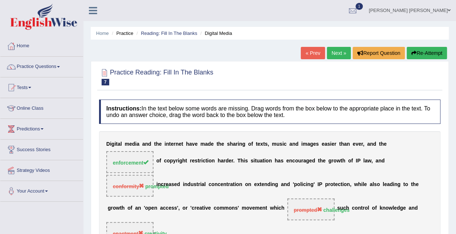
click at [340, 52] on link "Next »" at bounding box center [339, 53] width 24 height 12
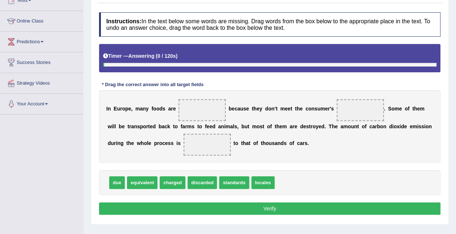
scroll to position [109, 0]
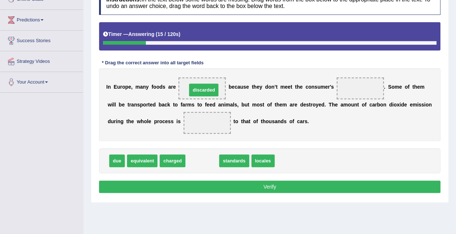
drag, startPoint x: 200, startPoint y: 159, endPoint x: 201, endPoint y: 89, distance: 70.8
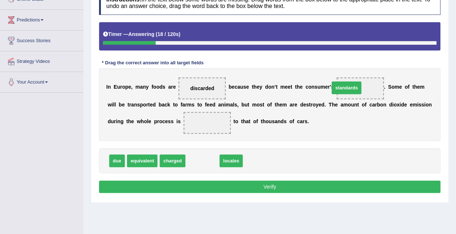
drag, startPoint x: 208, startPoint y: 160, endPoint x: 352, endPoint y: 87, distance: 161.3
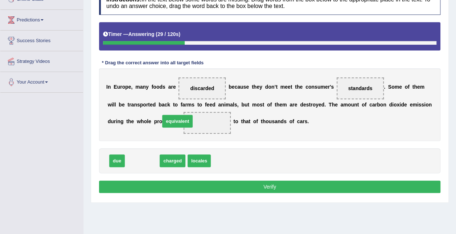
drag, startPoint x: 140, startPoint y: 160, endPoint x: 175, endPoint y: 120, distance: 52.9
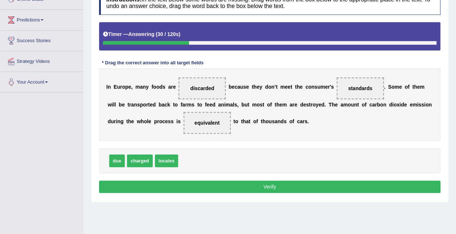
click at [227, 184] on button "Verify" at bounding box center [269, 186] width 341 height 12
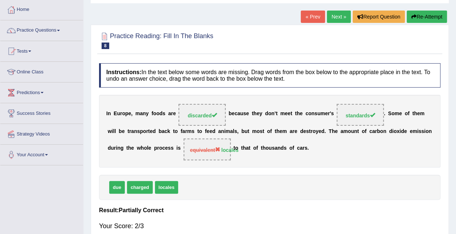
scroll to position [0, 0]
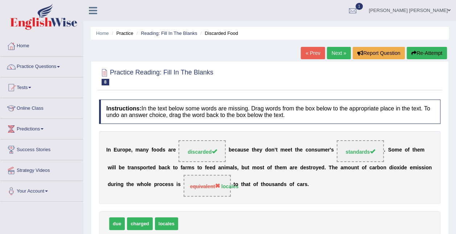
click at [337, 57] on link "Next »" at bounding box center [339, 53] width 24 height 12
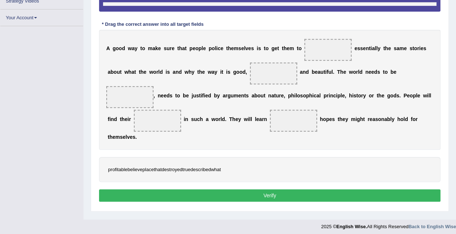
scroll to position [147, 0]
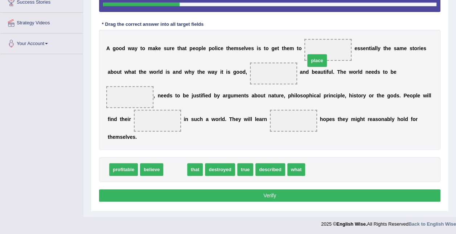
drag, startPoint x: 167, startPoint y: 158, endPoint x: 309, endPoint y: 49, distance: 178.8
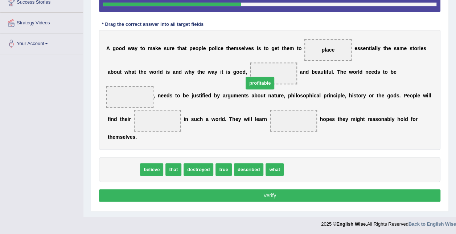
drag, startPoint x: 123, startPoint y: 158, endPoint x: 260, endPoint y: 71, distance: 161.4
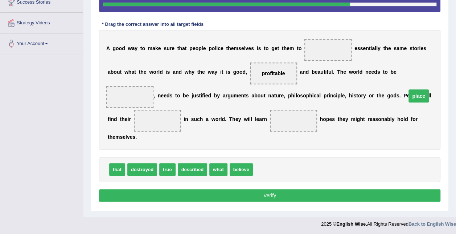
drag, startPoint x: 312, startPoint y: 49, endPoint x: 401, endPoint y: 98, distance: 102.1
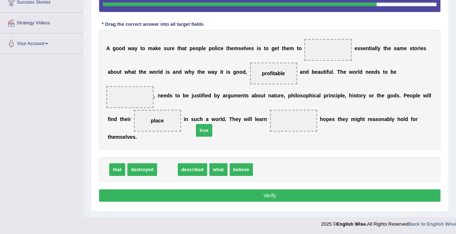
drag, startPoint x: 164, startPoint y: 160, endPoint x: 200, endPoint y: 121, distance: 53.6
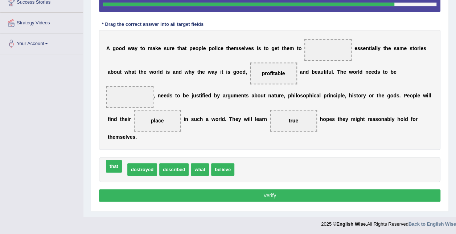
drag, startPoint x: 116, startPoint y: 156, endPoint x: 113, endPoint y: 153, distance: 4.6
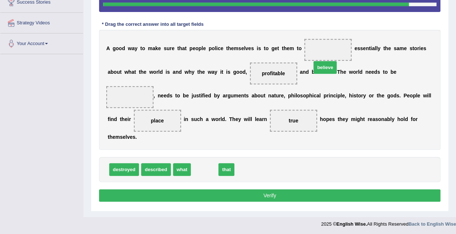
drag, startPoint x: 196, startPoint y: 156, endPoint x: 316, endPoint y: 54, distance: 158.0
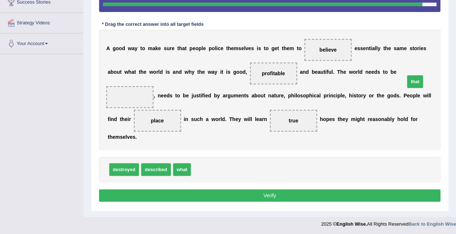
drag, startPoint x: 197, startPoint y: 157, endPoint x: 406, endPoint y: 74, distance: 224.5
click at [358, 189] on button "Verify" at bounding box center [269, 195] width 341 height 12
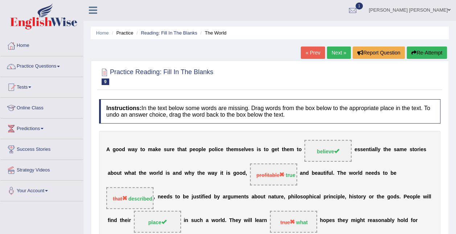
scroll to position [0, 0]
click at [317, 53] on link "« Prev" at bounding box center [313, 53] width 24 height 12
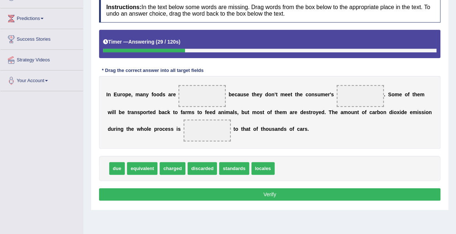
scroll to position [147, 0]
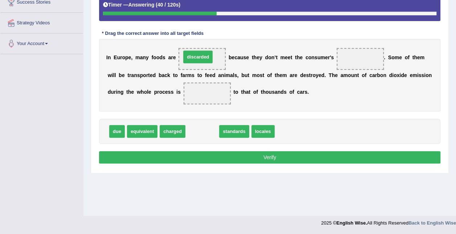
drag, startPoint x: 197, startPoint y: 133, endPoint x: 193, endPoint y: 58, distance: 74.5
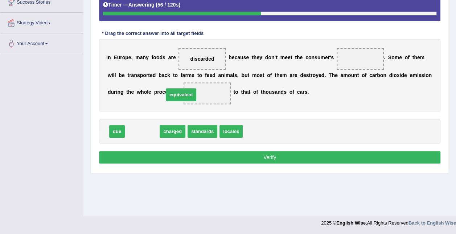
drag, startPoint x: 142, startPoint y: 130, endPoint x: 181, endPoint y: 93, distance: 53.4
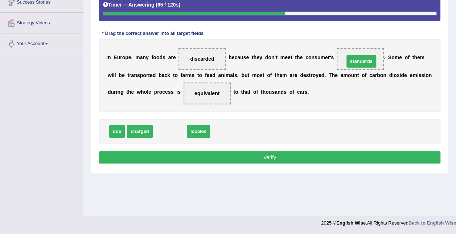
drag, startPoint x: 171, startPoint y: 130, endPoint x: 358, endPoint y: 59, distance: 199.8
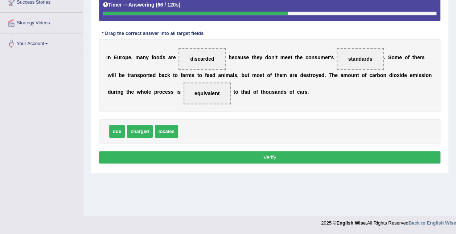
click at [281, 156] on button "Verify" at bounding box center [269, 157] width 341 height 12
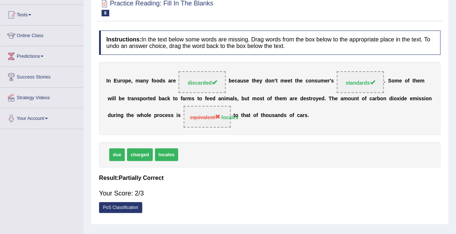
scroll to position [0, 0]
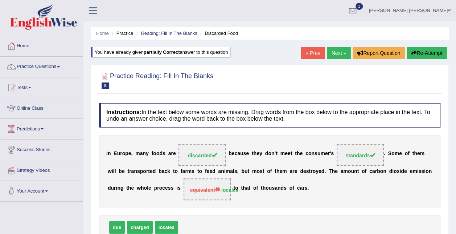
click at [90, 30] on div "Home Practice Reading: Fill In The Blanks Discarded Food You have already given…" at bounding box center [269, 181] width 373 height 363
click at [94, 30] on ul "Home Practice Reading: Fill In The Blanks Discarded Food" at bounding box center [270, 33] width 358 height 13
click at [107, 33] on link "Home" at bounding box center [102, 32] width 13 height 5
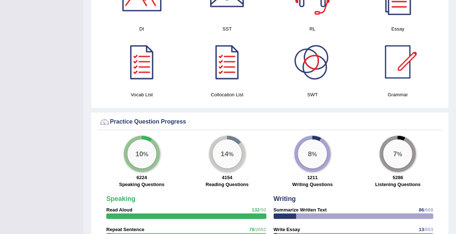
scroll to position [435, 0]
